Goal: Task Accomplishment & Management: Complete application form

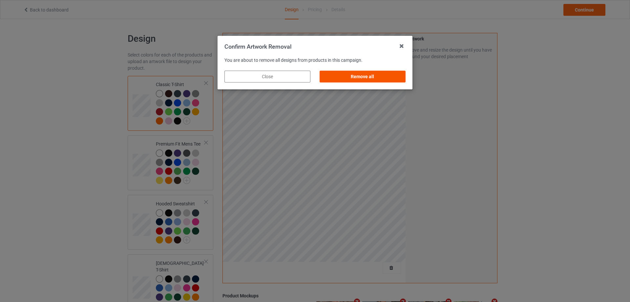
click at [392, 78] on div "Remove all" at bounding box center [363, 77] width 86 height 12
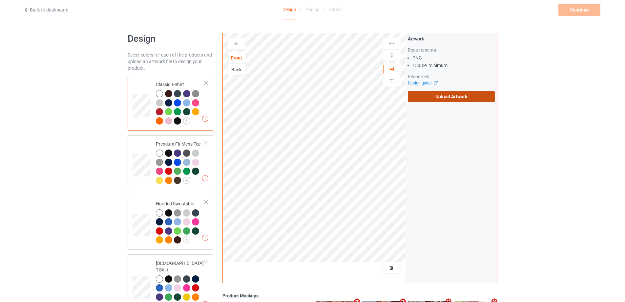
click at [466, 97] on label "Upload Artwork" at bounding box center [451, 96] width 87 height 11
click at [0, 0] on input "Upload Artwork" at bounding box center [0, 0] width 0 height 0
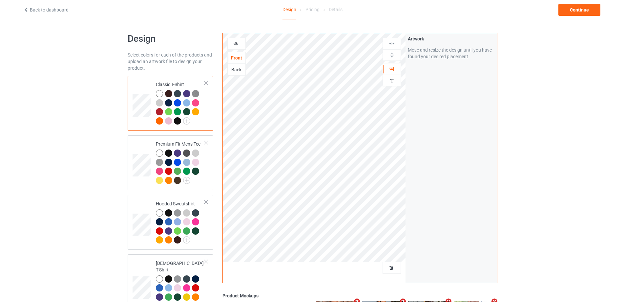
click at [579, 16] on div "Back to dashboard Design Pricing Details Continue" at bounding box center [313, 9] width 588 height 18
click at [582, 12] on div "Continue" at bounding box center [580, 10] width 42 height 12
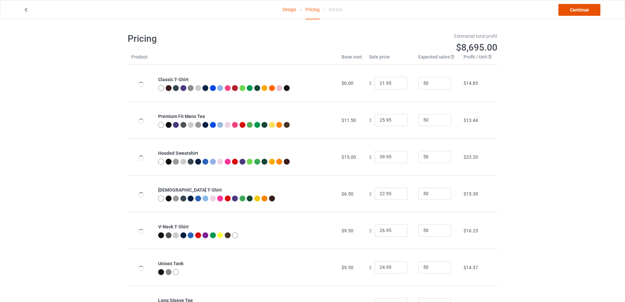
click at [581, 11] on link "Continue" at bounding box center [580, 10] width 42 height 12
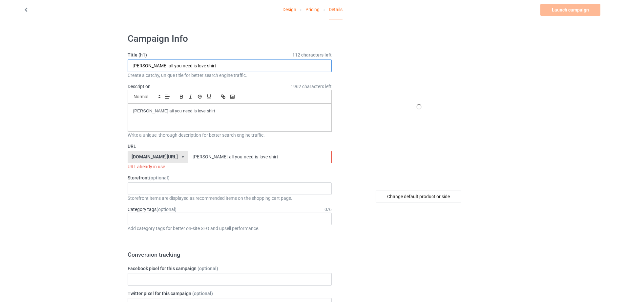
drag, startPoint x: 222, startPoint y: 61, endPoint x: 110, endPoint y: 72, distance: 112.9
paste input "901 memphis shirt meaning"
type input "901 memphis shirt meaning"
paste div
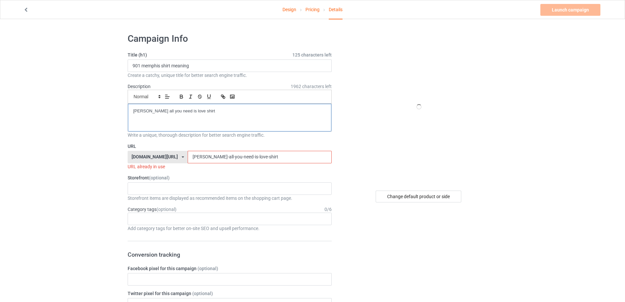
drag, startPoint x: 152, startPoint y: 104, endPoint x: 87, endPoint y: 104, distance: 64.7
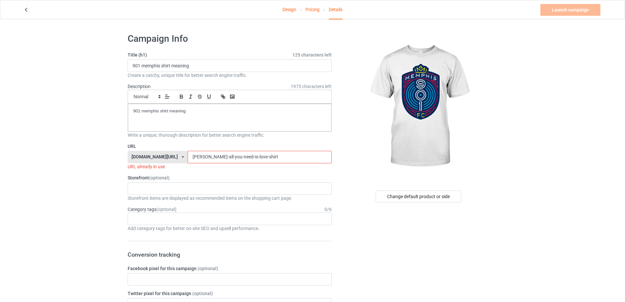
drag, startPoint x: 260, startPoint y: 156, endPoint x: 112, endPoint y: 155, distance: 148.7
paste input "901-memphis-shirt-meaning"
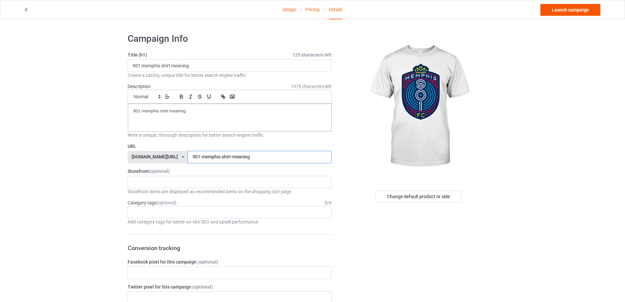
type input "901-memphis-shirt-meaning"
click at [579, 13] on link "Launch campaign" at bounding box center [571, 10] width 60 height 12
